Goal: Task Accomplishment & Management: Complete application form

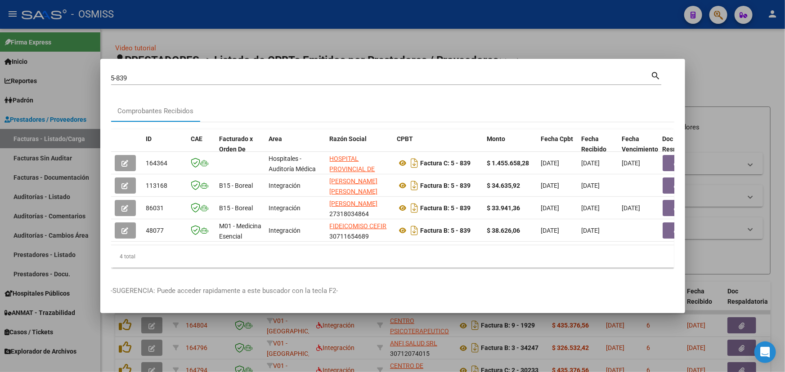
click at [299, 49] on div at bounding box center [392, 186] width 785 height 372
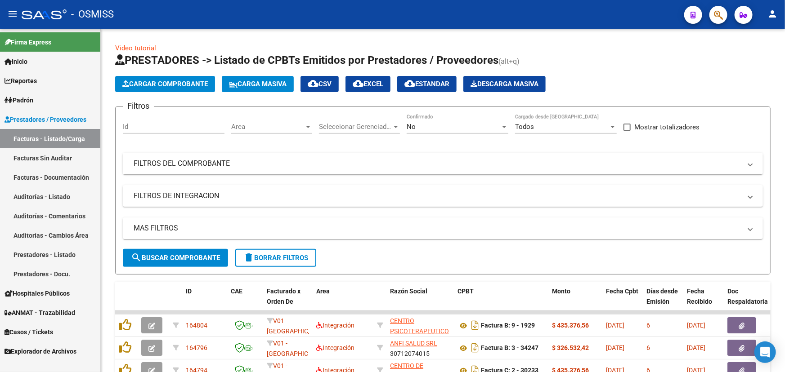
click at [39, 118] on span "Prestadores / Proveedores" at bounding box center [45, 120] width 82 height 10
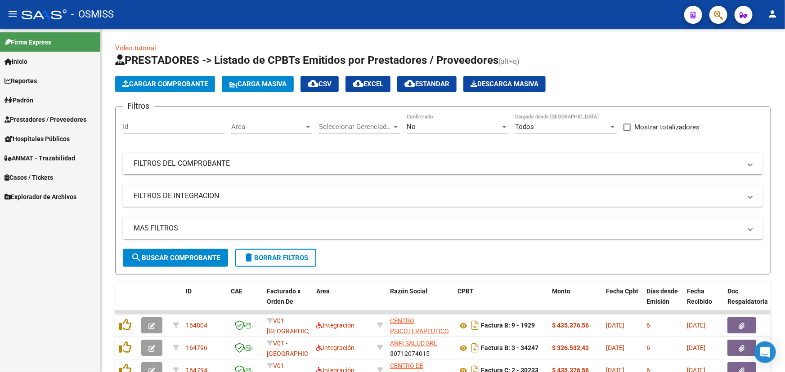
click at [27, 119] on span "Prestadores / Proveedores" at bounding box center [45, 120] width 82 height 10
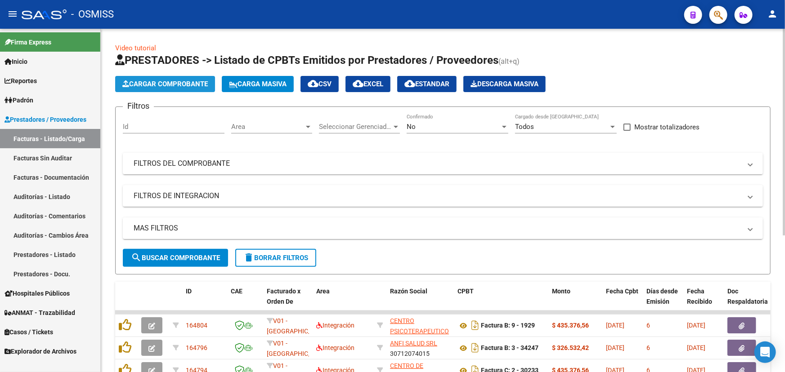
click at [170, 86] on span "Cargar Comprobante" at bounding box center [164, 84] width 85 height 8
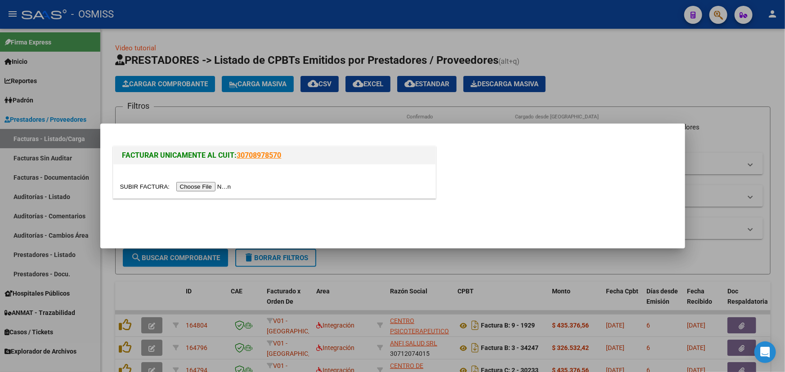
click at [143, 189] on input "file" at bounding box center [177, 186] width 114 height 9
type input "C:\fakepath\REMITO 34740 HOSPITAL SCARAVELLI.pdf"
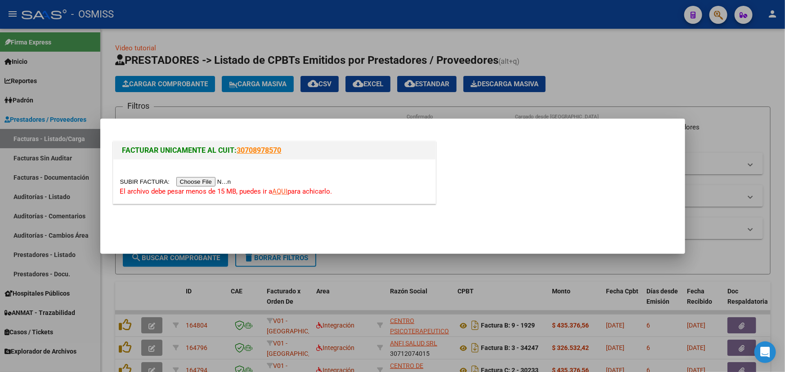
click at [280, 192] on link "AQUI" at bounding box center [280, 192] width 15 height 8
click at [146, 180] on input "file" at bounding box center [177, 181] width 114 height 9
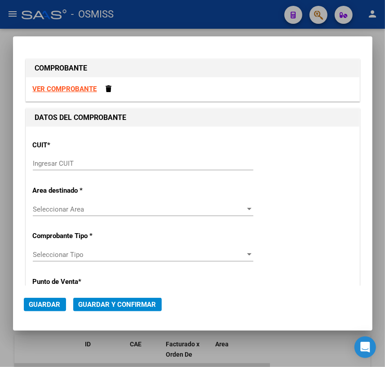
click at [207, 163] on input "Ingresar CUIT" at bounding box center [143, 164] width 221 height 8
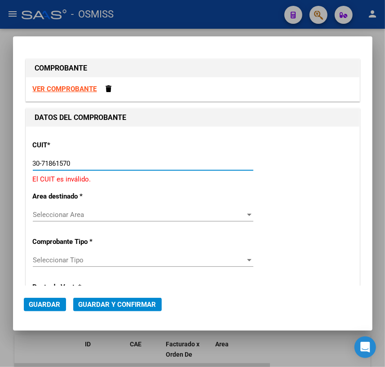
type input "30-71861570-0"
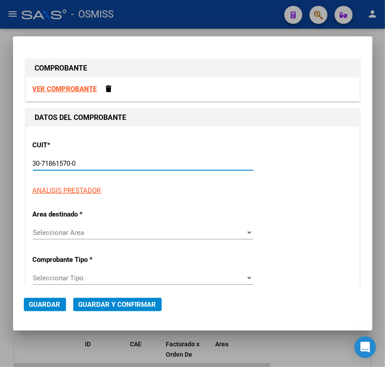
type input "0"
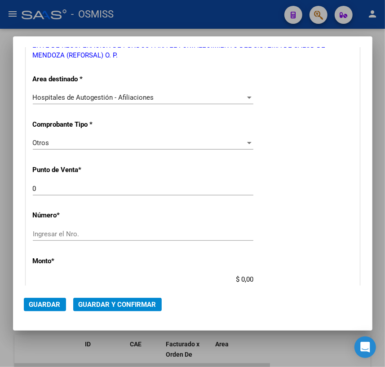
scroll to position [163, 0]
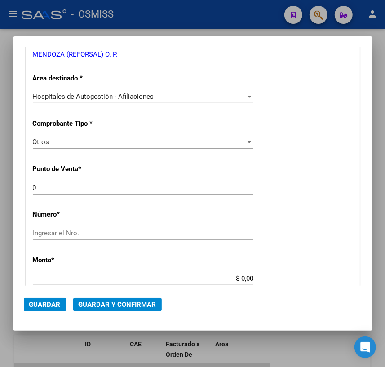
type input "30-71861570-0"
click at [56, 233] on input "Ingresar el Nro." at bounding box center [143, 233] width 221 height 8
type input "34740"
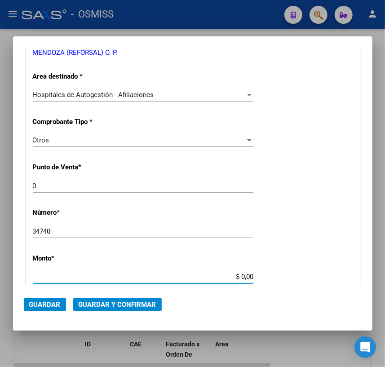
drag, startPoint x: 237, startPoint y: 278, endPoint x: 265, endPoint y: 277, distance: 27.9
click at [265, 277] on div "CUIT * 30-71861570-0 Ingresar CUIT ANALISIS PRESTADOR ENTE DE RECUPERACION DE F…" at bounding box center [193, 286] width 334 height 648
type input "$ 154.000,00"
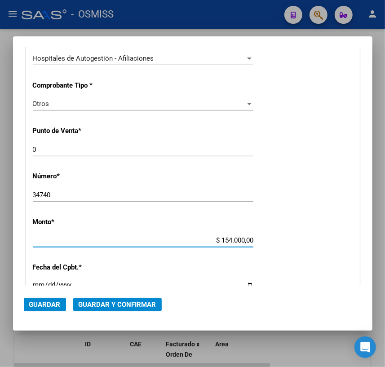
scroll to position [247, 0]
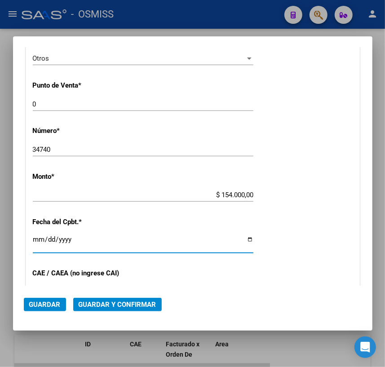
click at [36, 242] on input "Ingresar la fecha" at bounding box center [143, 243] width 221 height 14
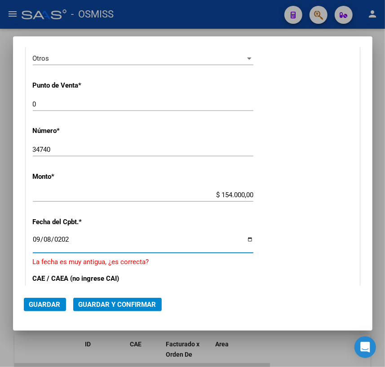
type input "[DATE]"
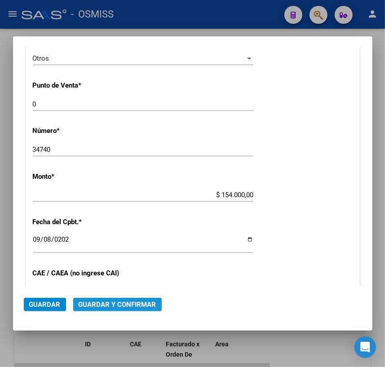
click at [155, 305] on button "Guardar y Confirmar" at bounding box center [117, 304] width 89 height 13
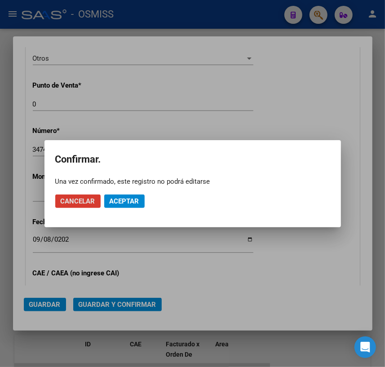
click at [129, 199] on span "Aceptar" at bounding box center [125, 201] width 30 height 8
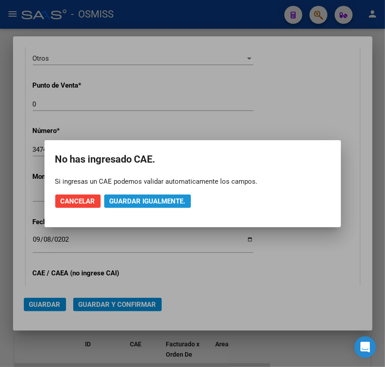
click at [130, 200] on span "Guardar igualmente." at bounding box center [148, 201] width 76 height 8
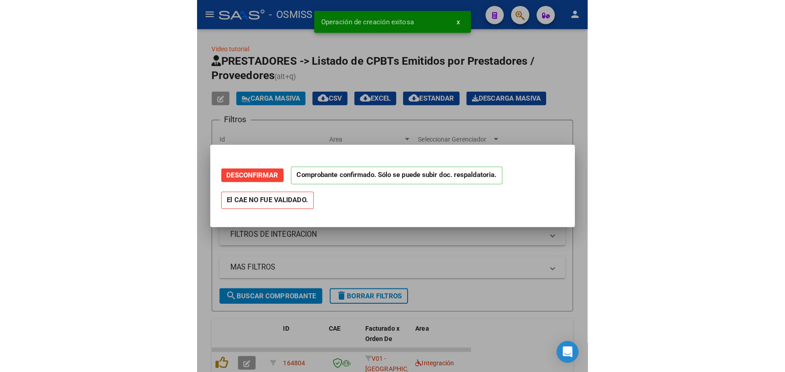
scroll to position [0, 0]
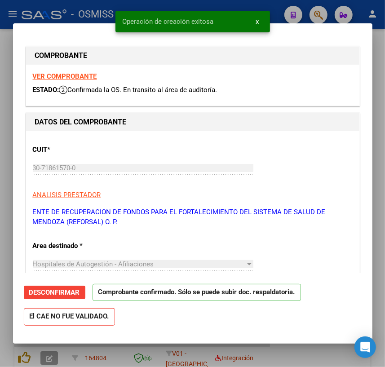
type input "[DATE]"
click at [293, 353] on div at bounding box center [192, 183] width 385 height 367
type input "$ 0,00"
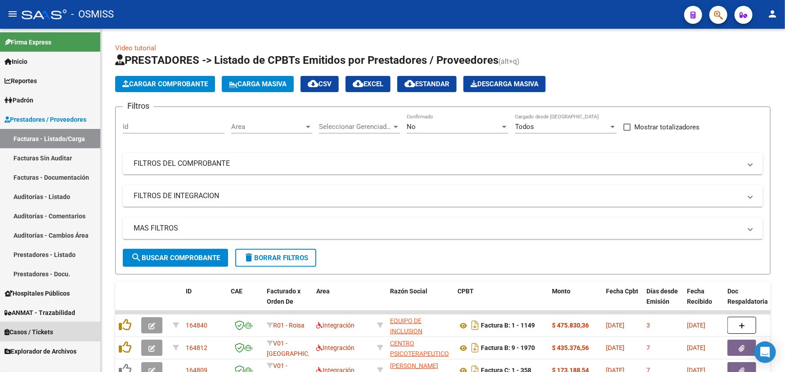
click at [24, 327] on span "Casos / Tickets" at bounding box center [28, 332] width 49 height 10
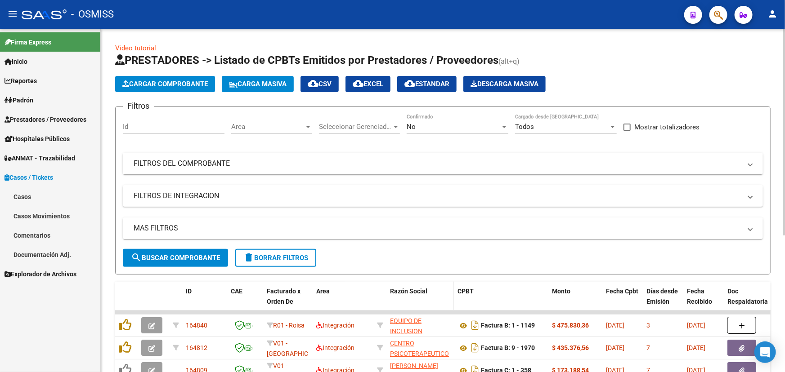
scroll to position [81, 0]
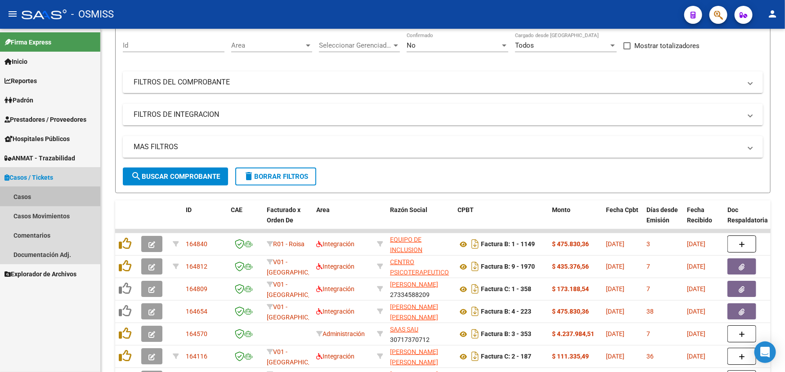
click at [27, 199] on link "Casos" at bounding box center [50, 196] width 100 height 19
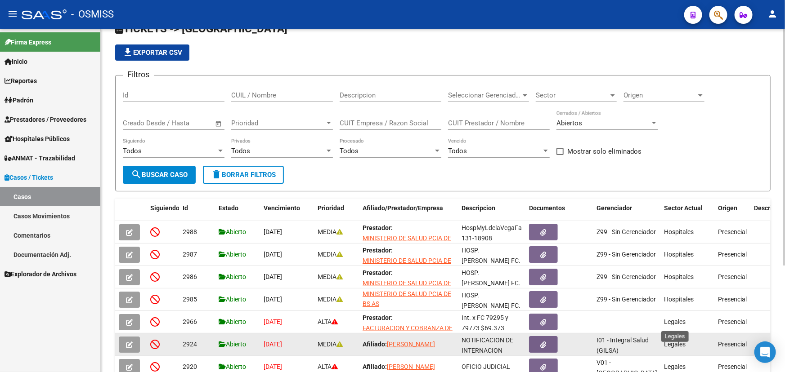
scroll to position [40, 0]
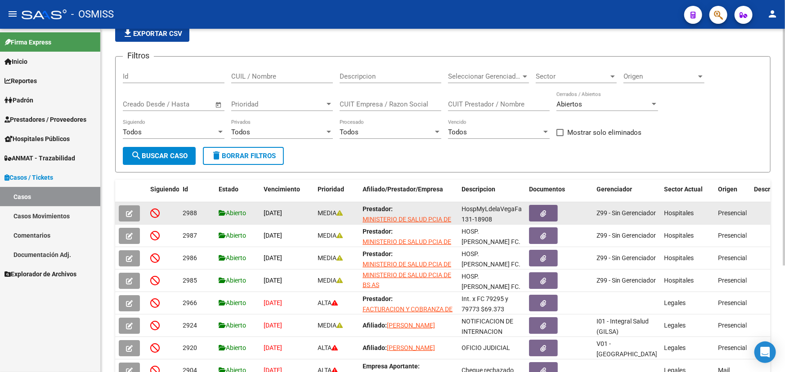
click at [126, 210] on icon "button" at bounding box center [129, 213] width 7 height 7
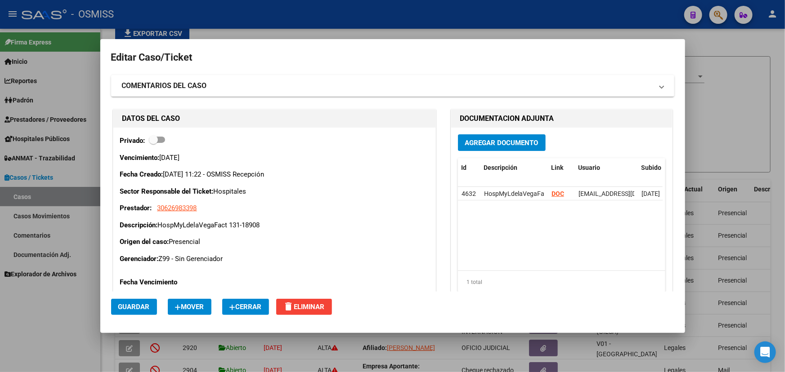
click at [242, 310] on span "Cerrar" at bounding box center [245, 307] width 32 height 8
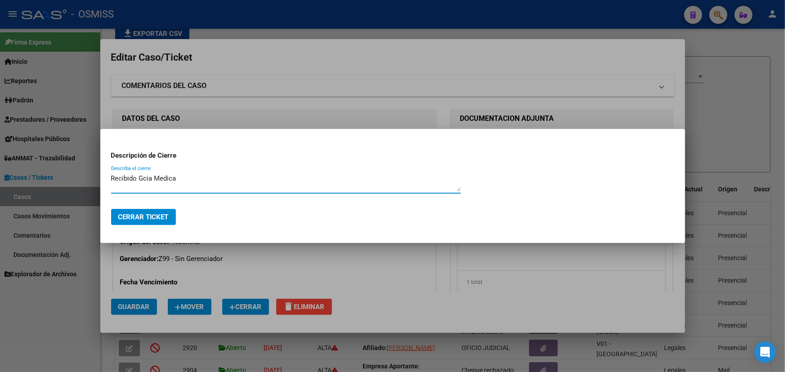
type textarea "Recibido Gcia Medica"
click at [162, 217] on span "Cerrar Ticket" at bounding box center [143, 217] width 50 height 8
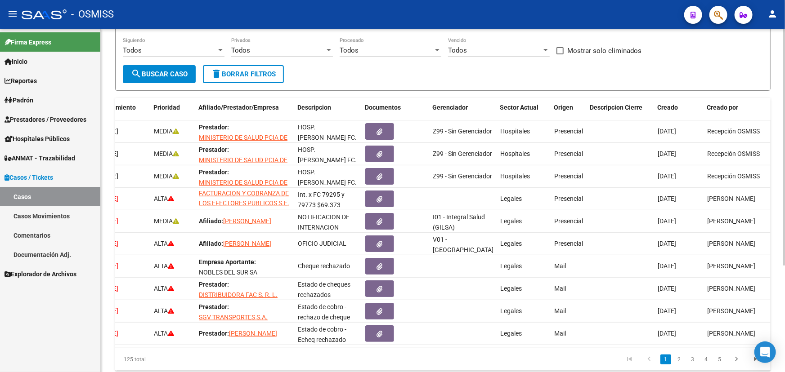
scroll to position [0, 0]
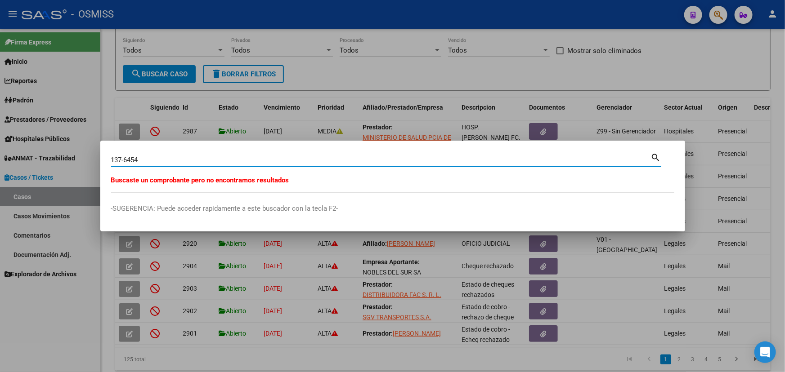
click at [132, 159] on input "137-6454" at bounding box center [381, 160] width 540 height 8
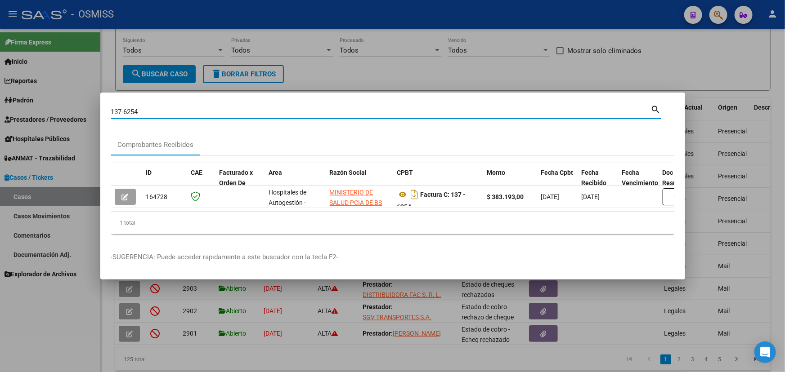
drag, startPoint x: 148, startPoint y: 111, endPoint x: 135, endPoint y: 113, distance: 13.6
click at [135, 113] on div "137-6254 Buscar (apellido, dni, [PERSON_NAME], nro traspaso, cuit, obra social)" at bounding box center [381, 111] width 540 height 13
click at [135, 109] on input "137-6255" at bounding box center [381, 112] width 540 height 8
type input "137-6256"
click at [675, 69] on div at bounding box center [392, 186] width 785 height 372
